Goal: Information Seeking & Learning: Check status

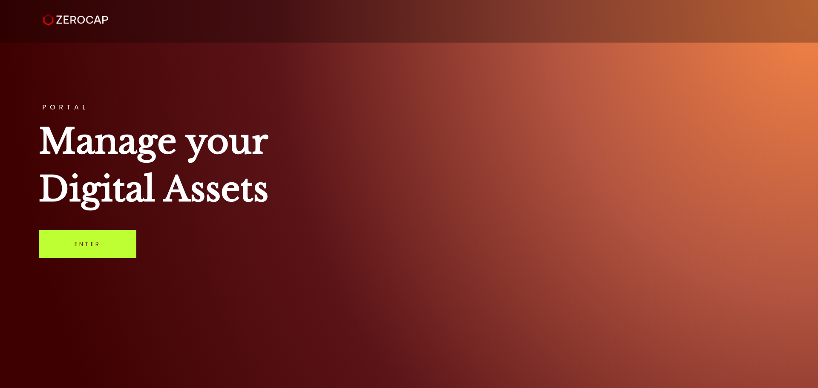
click at [114, 251] on link "Enter" at bounding box center [88, 244] width 98 height 28
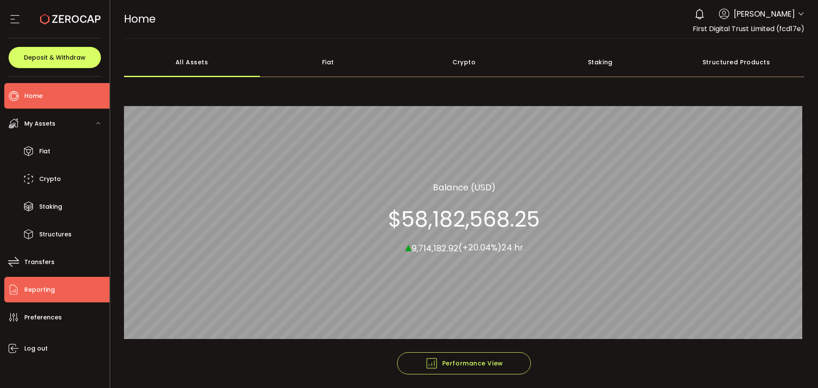
click at [46, 284] on span "Reporting" at bounding box center [39, 290] width 31 height 12
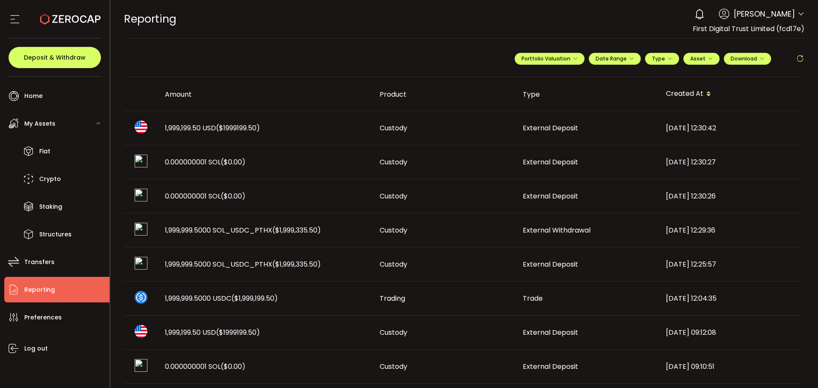
click at [235, 133] on td "1,999,199.50 USD ($1999199.50)" at bounding box center [265, 128] width 215 height 34
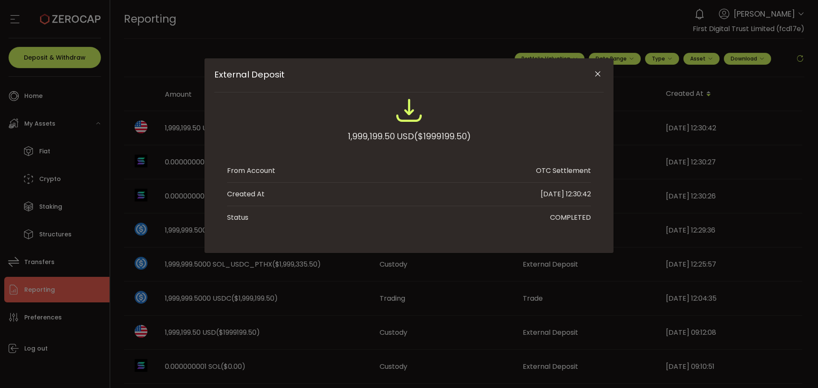
click at [597, 72] on icon "Close" at bounding box center [598, 74] width 9 height 9
